Goal: Task Accomplishment & Management: Manage account settings

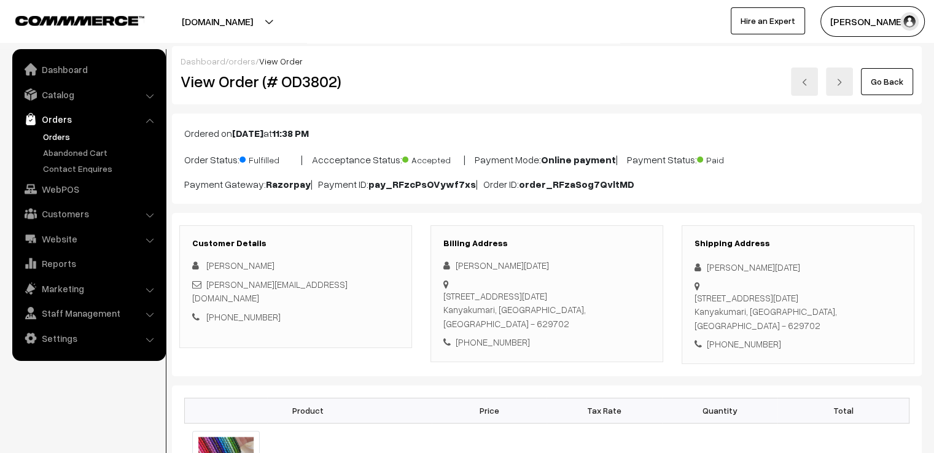
click at [903, 80] on link "Go Back" at bounding box center [887, 81] width 52 height 27
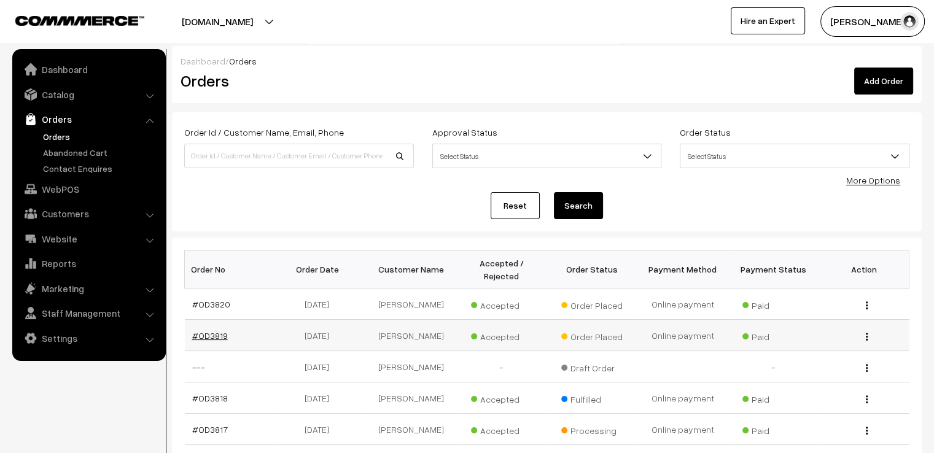
click at [211, 330] on link "#OD3819" at bounding box center [210, 335] width 36 height 10
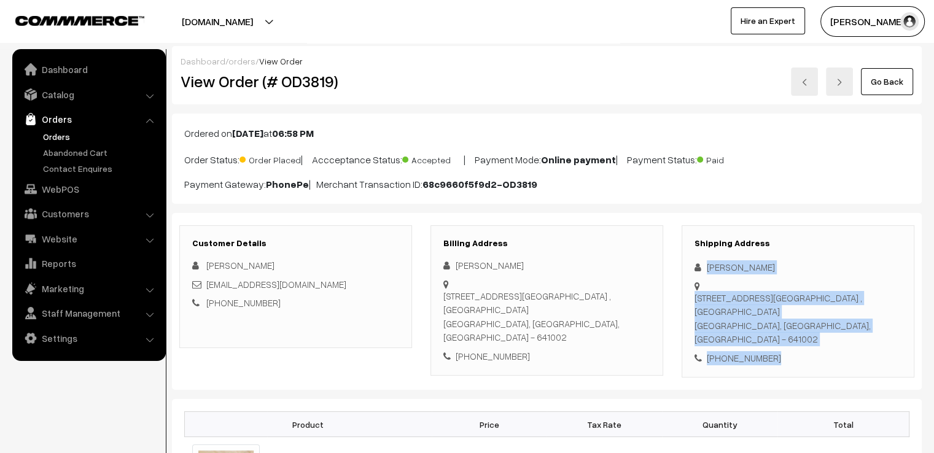
drag, startPoint x: 712, startPoint y: 268, endPoint x: 838, endPoint y: 370, distance: 162.5
click at [836, 369] on div "Customer Details Mythili Kumaravadivel mythu1112@gmail.com +91 9677435799 Billi…" at bounding box center [547, 302] width 750 height 178
copy div "Mythili Kumaravadivel No.7, GVD Layout,, Chinmaya Vidhyalaya School opp road , …"
click at [891, 80] on link "Go Back" at bounding box center [887, 81] width 52 height 27
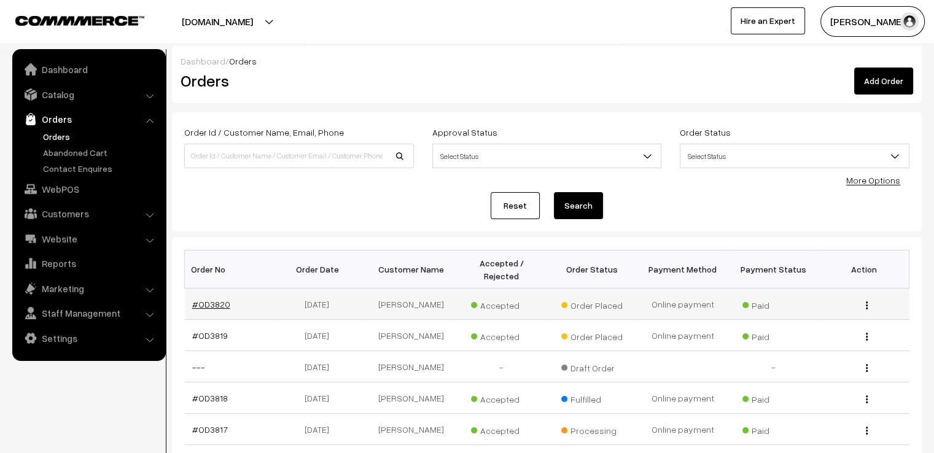
click at [216, 299] on link "#OD3820" at bounding box center [211, 304] width 38 height 10
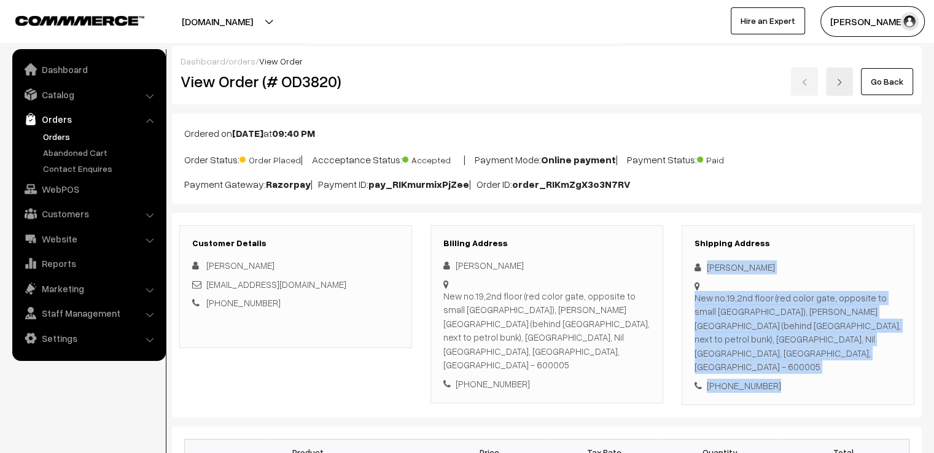
drag, startPoint x: 705, startPoint y: 252, endPoint x: 822, endPoint y: 393, distance: 183.6
click at [814, 345] on div "New no.19,2nd floor (red color gate, opposite to small Ganesh temple), Theethar…" at bounding box center [798, 332] width 207 height 83
drag, startPoint x: 709, startPoint y: 260, endPoint x: 781, endPoint y: 361, distance: 124.6
click at [781, 361] on div "Shipping Address Pooja Kamalanathan New no.19,2nd floor (red color gate, opposi…" at bounding box center [798, 315] width 233 height 181
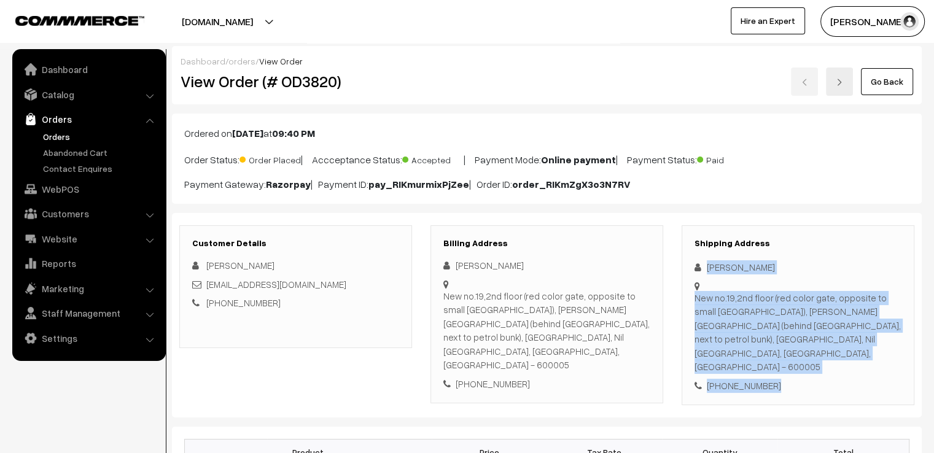
copy div "Pooja Kamalanathan New no.19,2nd floor (red color gate, opposite to small Ganes…"
